Goal: Task Accomplishment & Management: Manage account settings

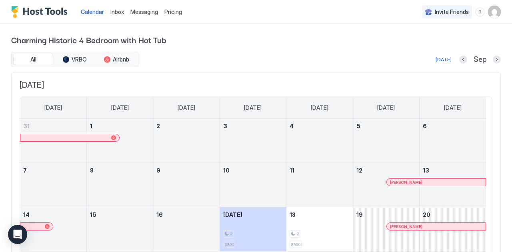
click at [170, 16] on div "Pricing" at bounding box center [173, 12] width 24 height 14
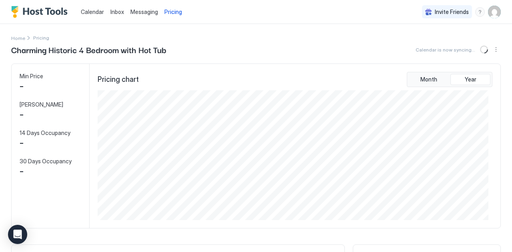
scroll to position [130, 391]
click at [41, 83] on span "$ 300" at bounding box center [33, 86] width 26 height 12
drag, startPoint x: 34, startPoint y: 86, endPoint x: 37, endPoint y: 79, distance: 8.0
click at [34, 86] on span "$ 300" at bounding box center [33, 86] width 26 height 12
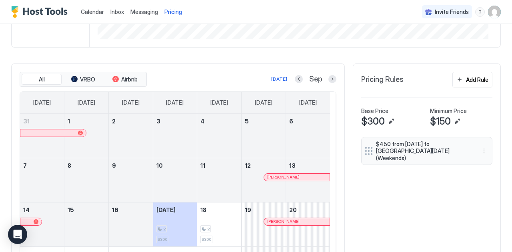
scroll to position [184, 0]
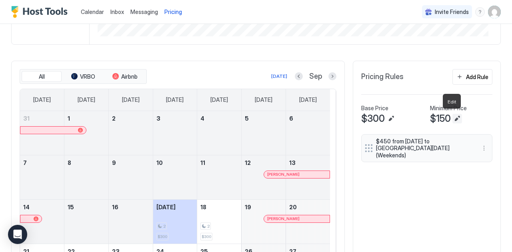
click at [452, 115] on button "Edit" at bounding box center [457, 119] width 10 height 10
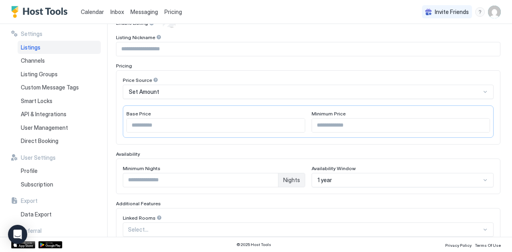
scroll to position [154, 0]
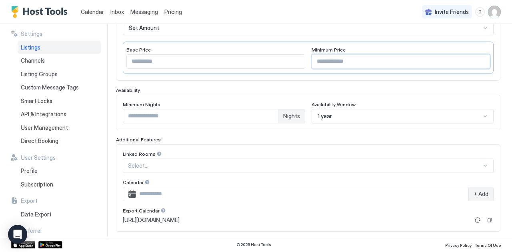
drag, startPoint x: 335, startPoint y: 64, endPoint x: 293, endPoint y: 58, distance: 42.8
click at [293, 58] on div "Base Price *** Minimum Price ***" at bounding box center [308, 58] width 371 height 32
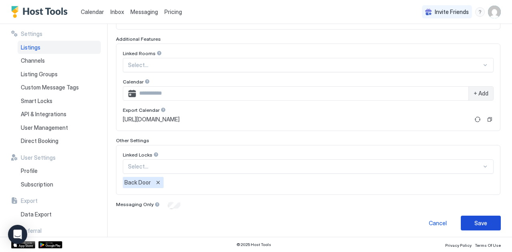
type input "**"
click at [489, 224] on button "Save" at bounding box center [480, 223] width 40 height 15
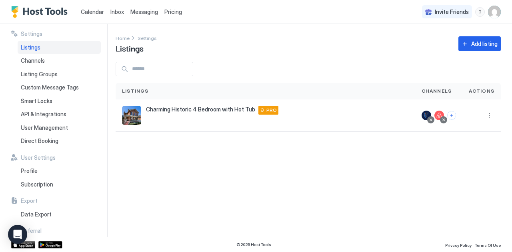
click at [197, 197] on div "Settings Home Settings Listings Add listing Listings Channels Actions Charming …" at bounding box center [314, 130] width 396 height 213
click at [245, 61] on div "Settings Home Settings Listings Add listing Listings Channels Actions Charming …" at bounding box center [314, 130] width 396 height 213
click at [39, 46] on span "Listings" at bounding box center [31, 47] width 20 height 7
click at [179, 116] on div "Charming Historic 4 Bedroom with Hot Tub 1245 Highland Place, Dubuque, IA, 5200…" at bounding box center [265, 115] width 287 height 19
click at [182, 112] on span "Charming Historic 4 Bedroom with Hot Tub" at bounding box center [200, 109] width 109 height 7
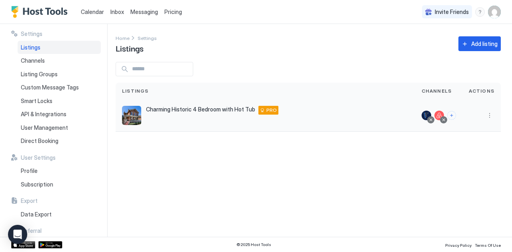
click at [183, 110] on span "Charming Historic 4 Bedroom with Hot Tub" at bounding box center [200, 109] width 109 height 7
click at [339, 119] on div "Charming Historic 4 Bedroom with Hot Tub 1245 Highland Place, Dubuque, IA, 5200…" at bounding box center [265, 115] width 287 height 19
click at [173, 16] on div "Pricing" at bounding box center [173, 12] width 24 height 14
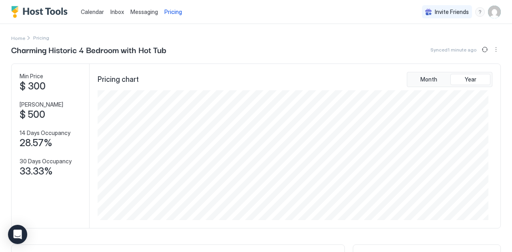
click at [39, 82] on span "$ 300" at bounding box center [33, 86] width 26 height 12
click at [492, 52] on button "More options" at bounding box center [496, 50] width 10 height 10
click at [479, 72] on span "Listing Settings" at bounding box center [476, 74] width 36 height 6
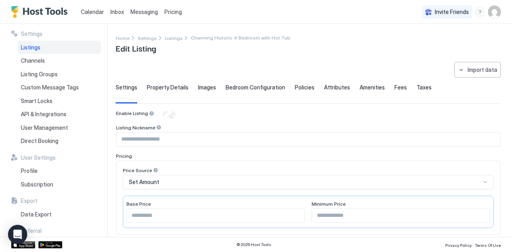
click at [398, 85] on span "Fees" at bounding box center [400, 87] width 12 height 7
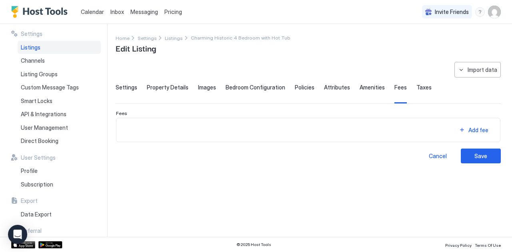
click at [167, 14] on span "Pricing" at bounding box center [173, 11] width 18 height 7
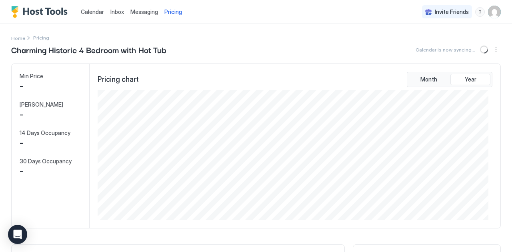
scroll to position [130, 391]
drag, startPoint x: 34, startPoint y: 77, endPoint x: 38, endPoint y: 74, distance: 4.9
click at [34, 77] on span "Min Price" at bounding box center [32, 76] width 24 height 7
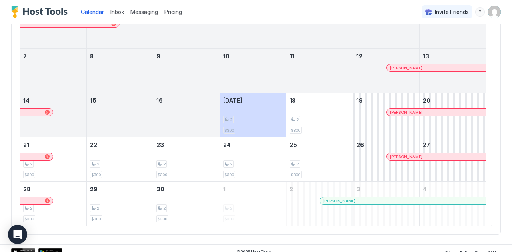
scroll to position [119, 0]
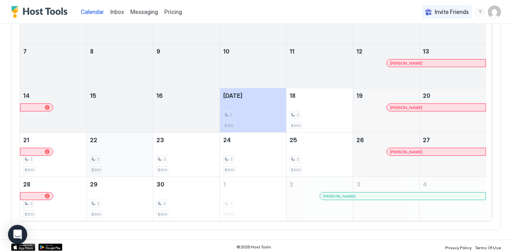
click at [127, 147] on div "2 $300" at bounding box center [120, 155] width 60 height 38
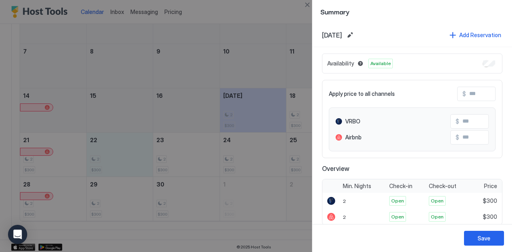
click at [470, 94] on input "Input Field" at bounding box center [498, 94] width 64 height 14
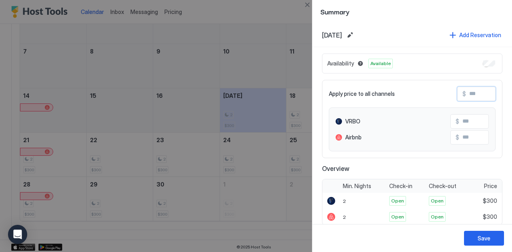
type input "*"
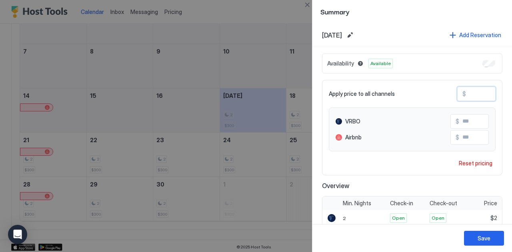
type input "**"
click at [479, 241] on div "Save" at bounding box center [483, 238] width 13 height 8
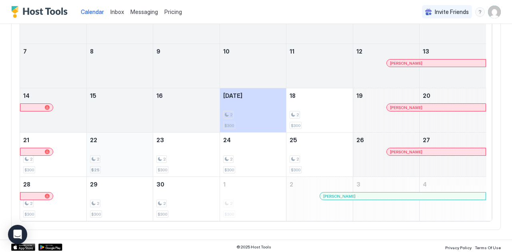
click at [135, 149] on div "2 $25" at bounding box center [120, 155] width 60 height 38
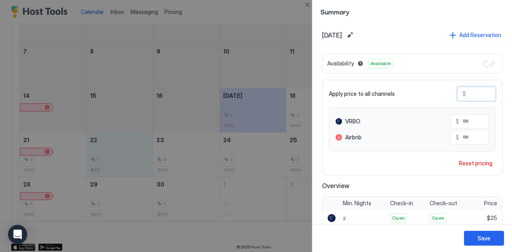
drag, startPoint x: 476, startPoint y: 92, endPoint x: 436, endPoint y: 90, distance: 39.7
click at [436, 90] on div "Apply price to all channels $ **" at bounding box center [412, 94] width 167 height 14
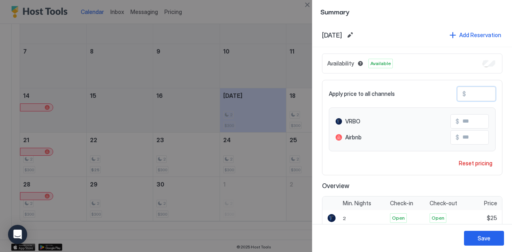
type input "*"
type input "**"
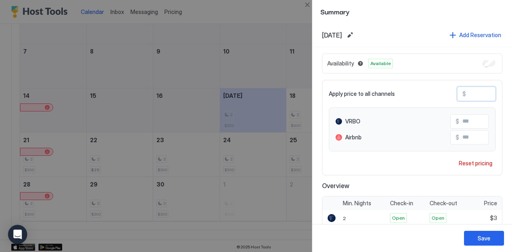
type input "**"
type input "***"
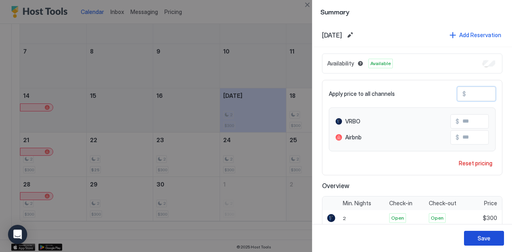
click at [484, 237] on div "Save" at bounding box center [483, 238] width 13 height 8
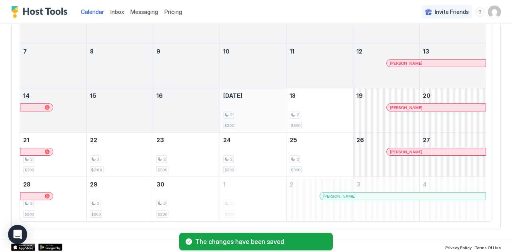
click at [244, 112] on div "2" at bounding box center [253, 115] width 60 height 8
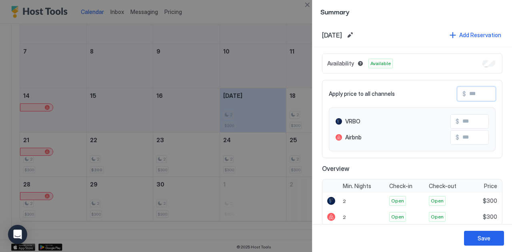
click at [471, 96] on input "Input Field" at bounding box center [498, 94] width 64 height 14
type input "*"
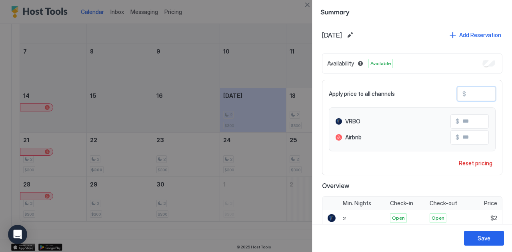
type input "**"
click at [479, 237] on div "Save" at bounding box center [483, 238] width 13 height 8
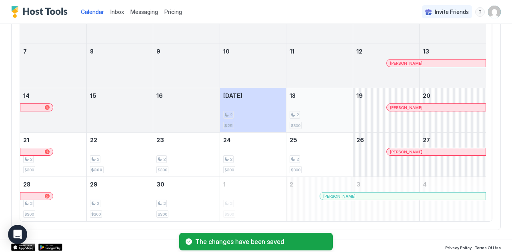
click at [307, 112] on div "2" at bounding box center [319, 115] width 60 height 8
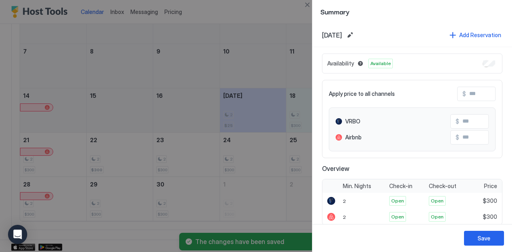
drag, startPoint x: 482, startPoint y: 84, endPoint x: 474, endPoint y: 95, distance: 14.1
click at [480, 88] on div "Apply price to all channels $ VRBO $ Airbnb $" at bounding box center [412, 119] width 180 height 78
click at [472, 98] on input "Input Field" at bounding box center [498, 94] width 64 height 14
type input "*"
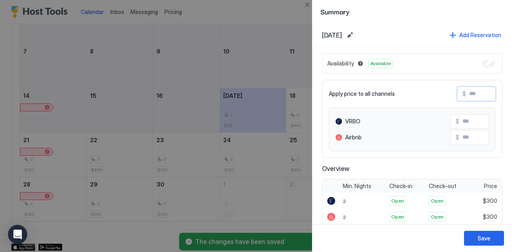
type input "*"
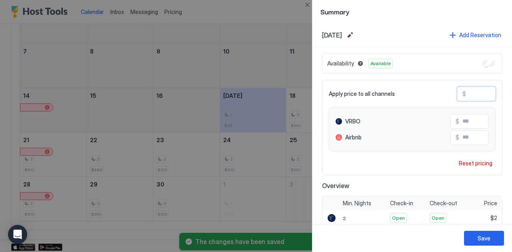
type input "**"
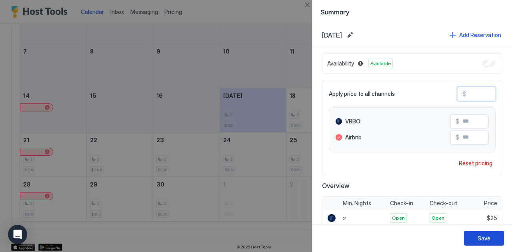
type input "**"
click at [480, 237] on div "Save" at bounding box center [483, 238] width 13 height 8
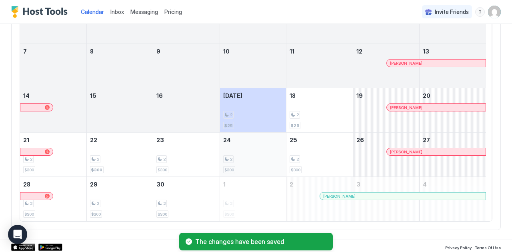
click at [251, 154] on div "2 $300" at bounding box center [253, 155] width 60 height 38
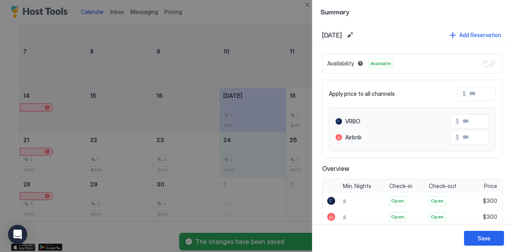
click at [162, 113] on div at bounding box center [256, 126] width 512 height 252
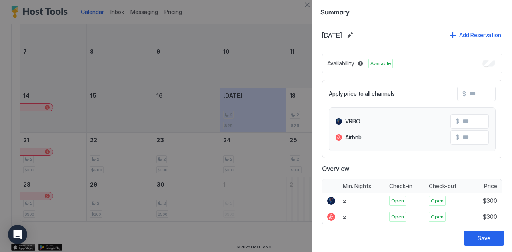
click at [223, 80] on div at bounding box center [256, 126] width 512 height 252
drag, startPoint x: 249, startPoint y: 70, endPoint x: 287, endPoint y: 121, distance: 64.5
click at [249, 70] on div at bounding box center [256, 126] width 512 height 252
click at [476, 238] on button "Save" at bounding box center [484, 238] width 40 height 15
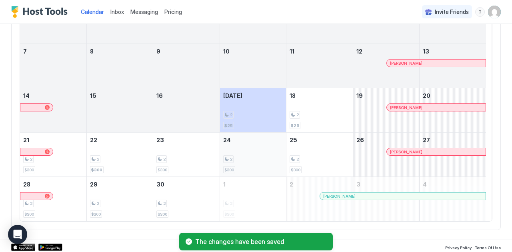
click at [274, 160] on div "2" at bounding box center [253, 159] width 60 height 8
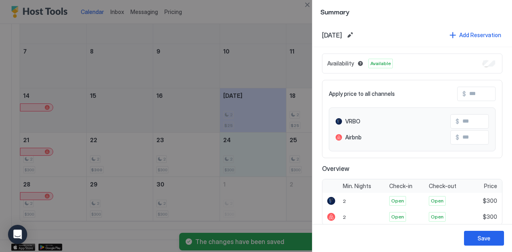
click at [242, 124] on div at bounding box center [256, 126] width 512 height 252
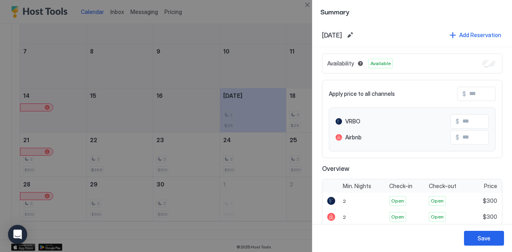
drag, startPoint x: 244, startPoint y: 28, endPoint x: 247, endPoint y: 46, distance: 18.7
click at [247, 44] on div at bounding box center [256, 126] width 512 height 252
click at [248, 64] on div at bounding box center [256, 126] width 512 height 252
click at [154, 74] on div at bounding box center [256, 126] width 512 height 252
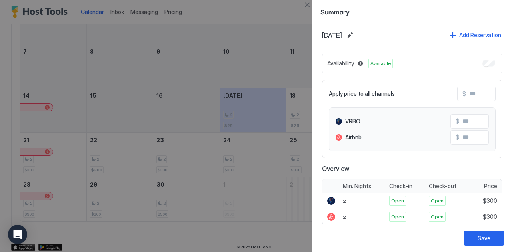
click at [188, 64] on div at bounding box center [256, 126] width 512 height 252
